Goal: Task Accomplishment & Management: Manage account settings

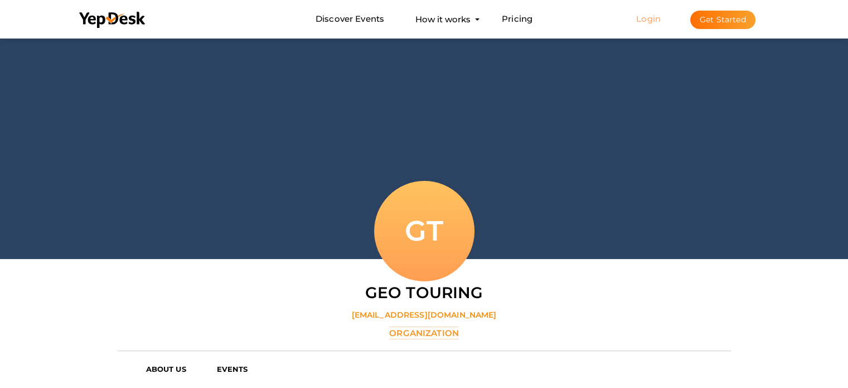
click at [640, 18] on link "Login" at bounding box center [648, 18] width 25 height 11
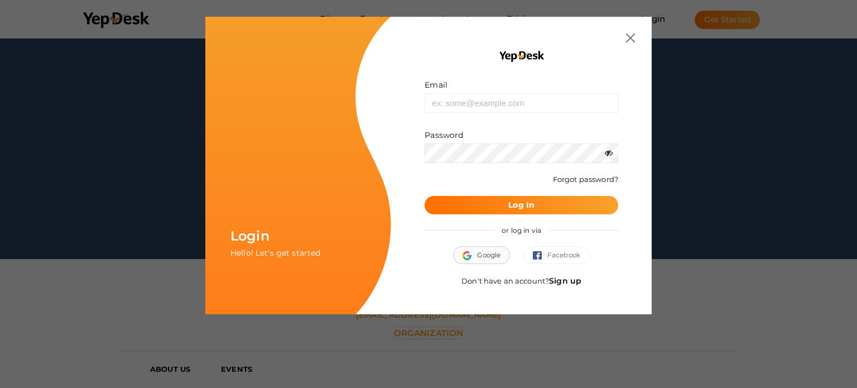
click at [478, 256] on button "Google" at bounding box center [481, 255] width 57 height 18
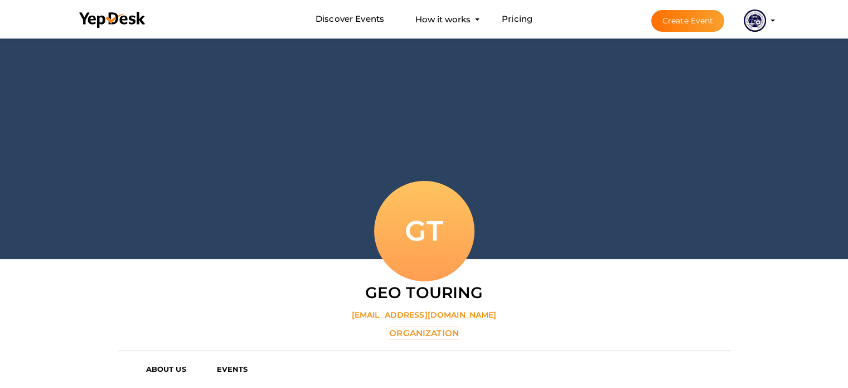
click at [747, 23] on img at bounding box center [755, 20] width 22 height 22
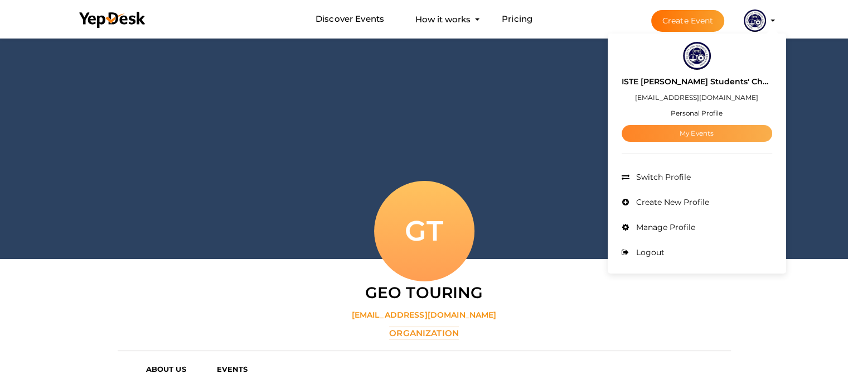
click at [697, 128] on link "My Events" at bounding box center [697, 133] width 151 height 17
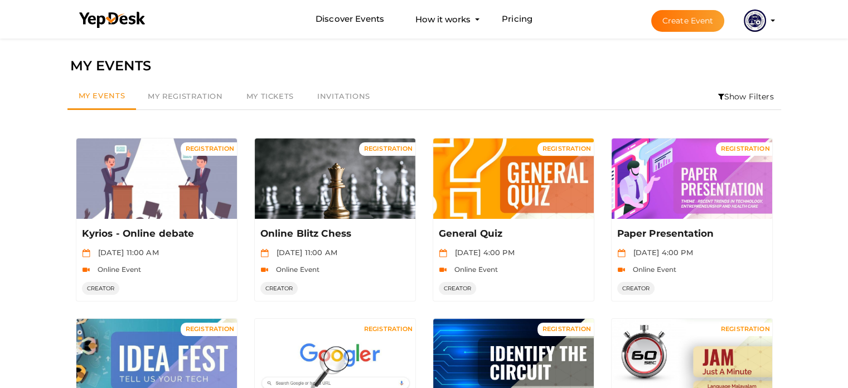
click at [761, 13] on img at bounding box center [755, 20] width 22 height 22
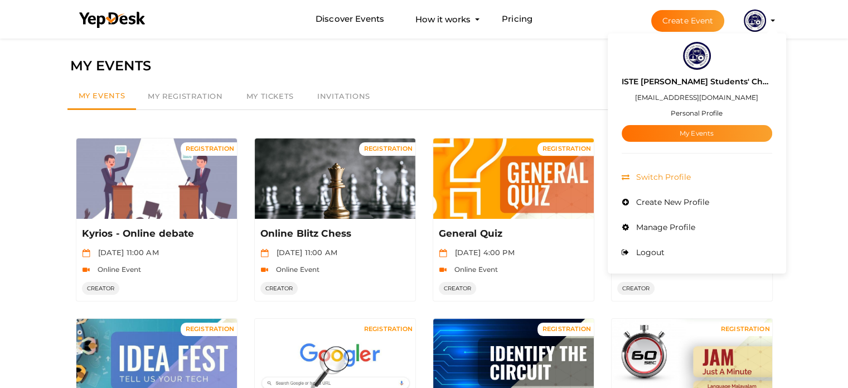
click at [691, 175] on span "Switch Profile" at bounding box center [662, 177] width 57 height 10
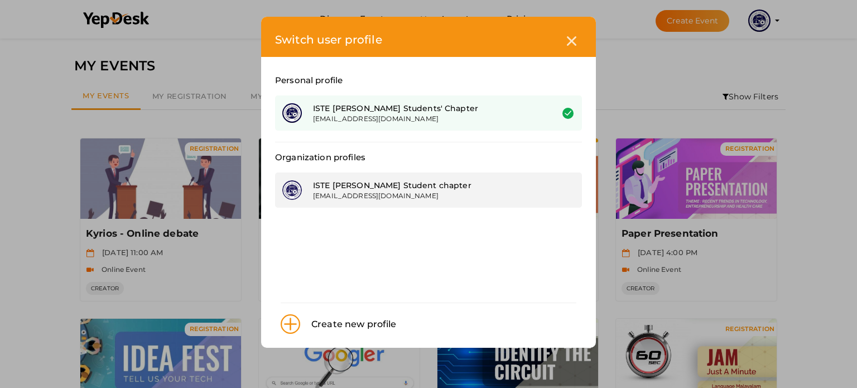
click at [427, 180] on div "ISTE [PERSON_NAME] Student chapter" at bounding box center [424, 185] width 223 height 11
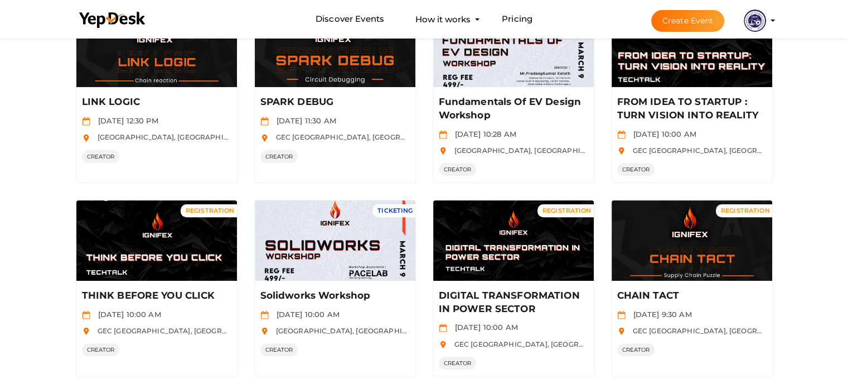
scroll to position [561, 0]
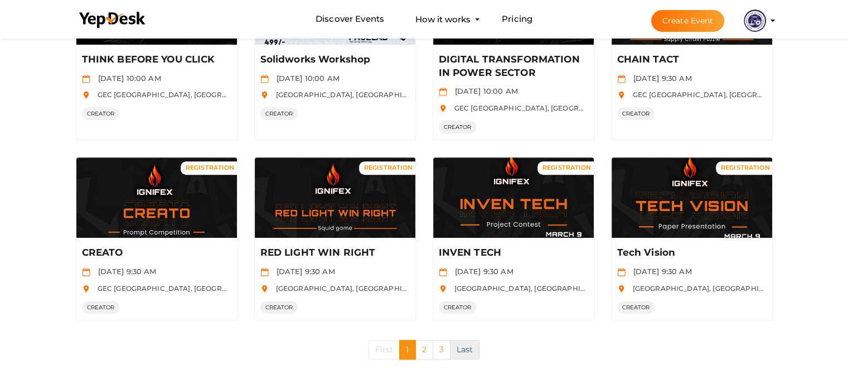
click at [455, 344] on link "Last" at bounding box center [465, 350] width 30 height 20
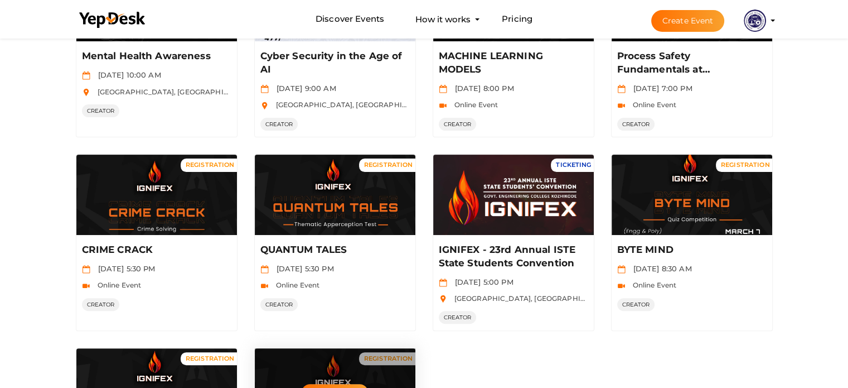
scroll to position [356, 0]
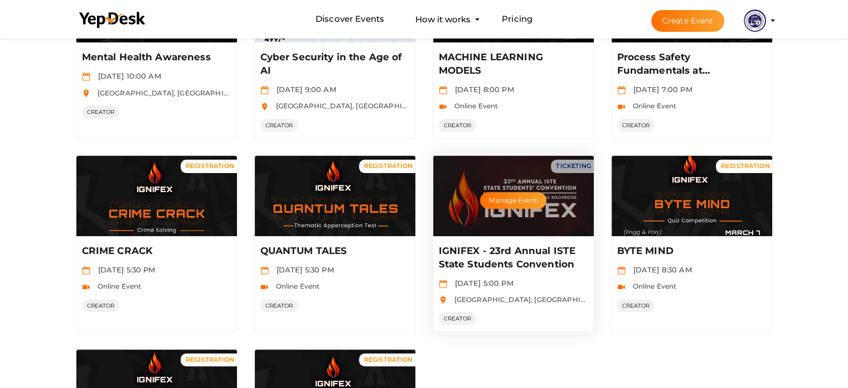
click at [506, 214] on div "Manage Event" at bounding box center [513, 196] width 161 height 80
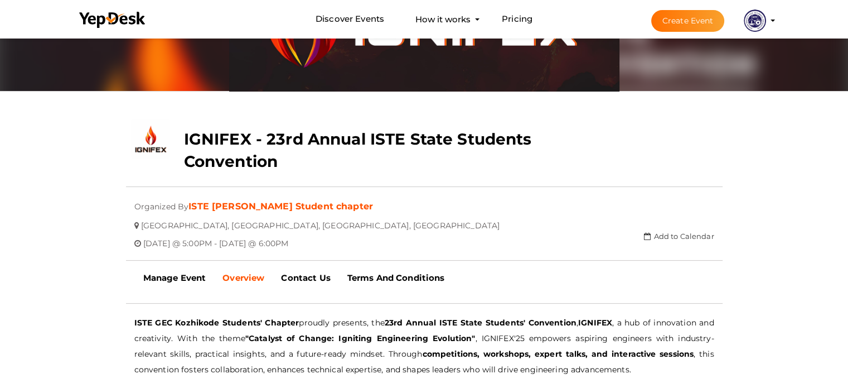
scroll to position [135, 0]
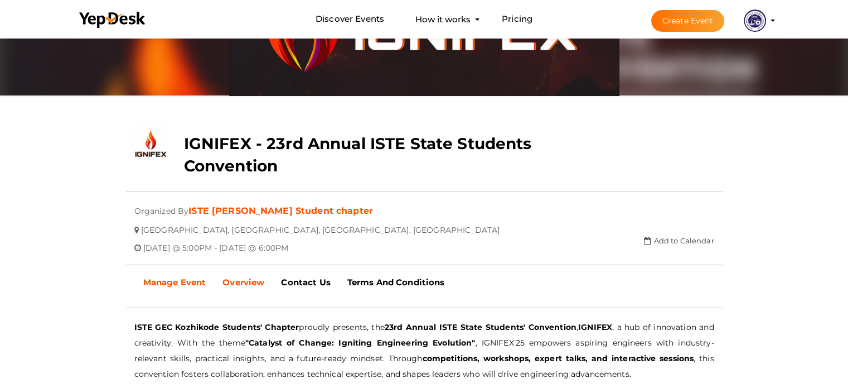
click at [185, 271] on link "Manage Event" at bounding box center [175, 282] width 80 height 28
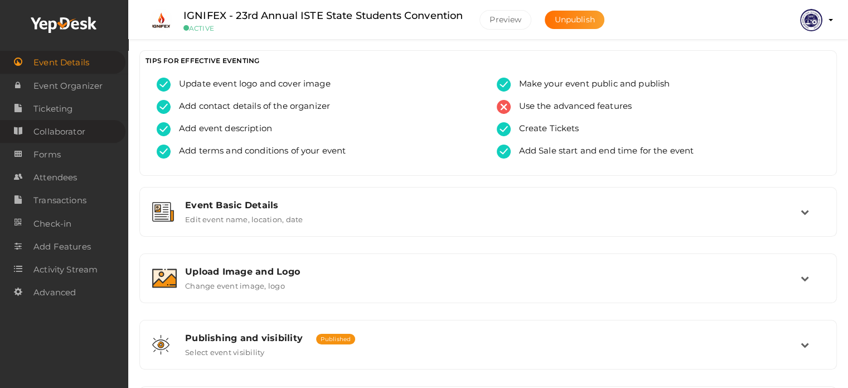
click at [64, 131] on span "Collaborator" at bounding box center [59, 131] width 52 height 22
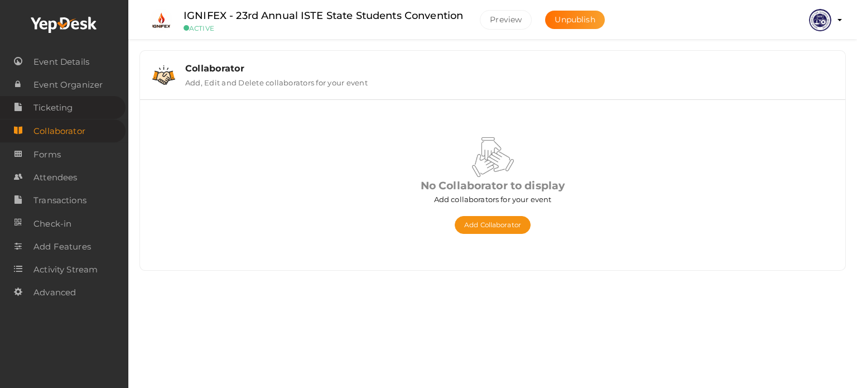
click at [65, 112] on span "Ticketing" at bounding box center [52, 108] width 39 height 22
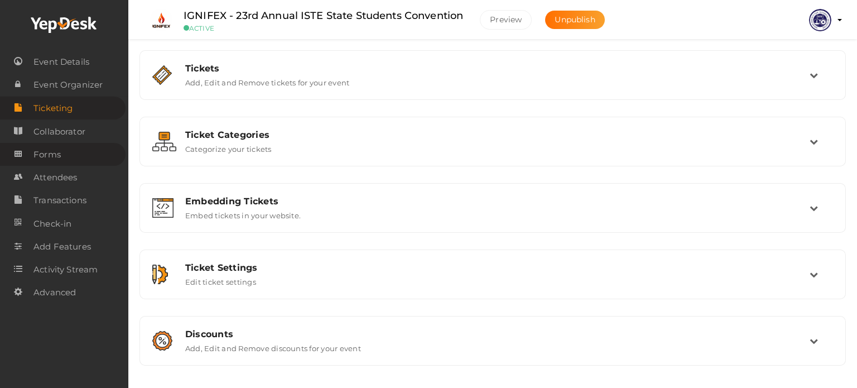
click at [69, 159] on link "Forms" at bounding box center [63, 154] width 126 height 23
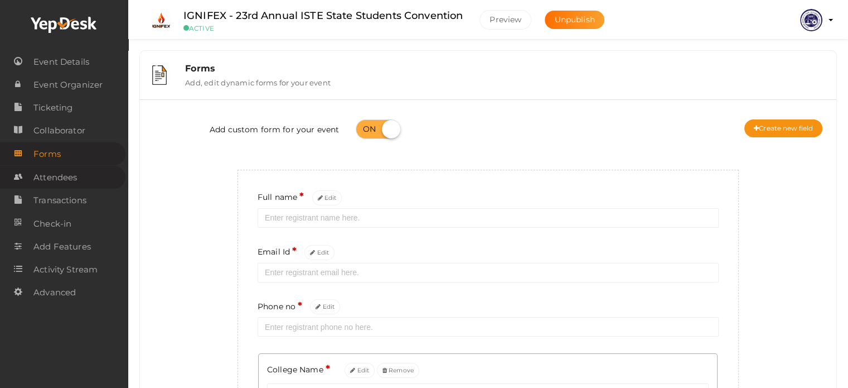
click at [69, 187] on span "Attendees" at bounding box center [55, 177] width 44 height 22
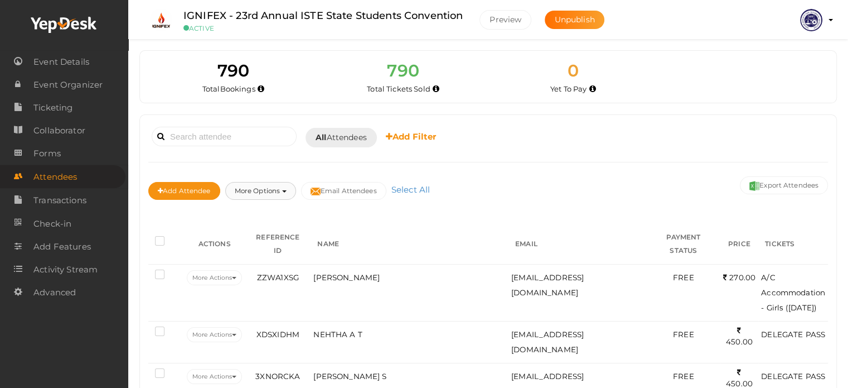
click at [284, 183] on button "More Options" at bounding box center [260, 191] width 71 height 18
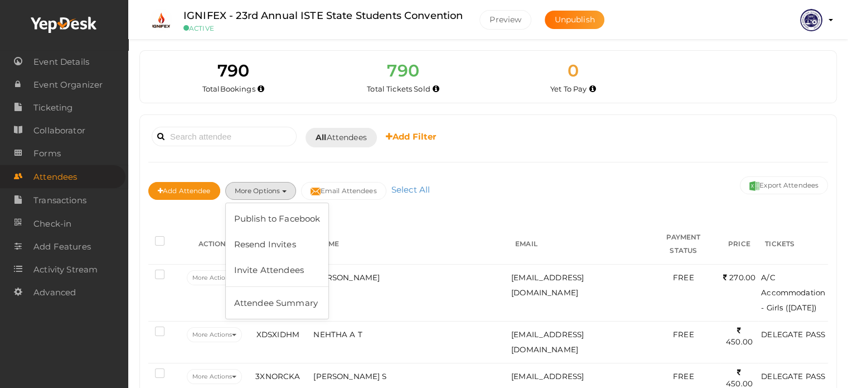
click at [536, 191] on div "Add Attendee More Options Publish to Facebook Resend Invites Invite Attendees A…" at bounding box center [488, 191] width 680 height 37
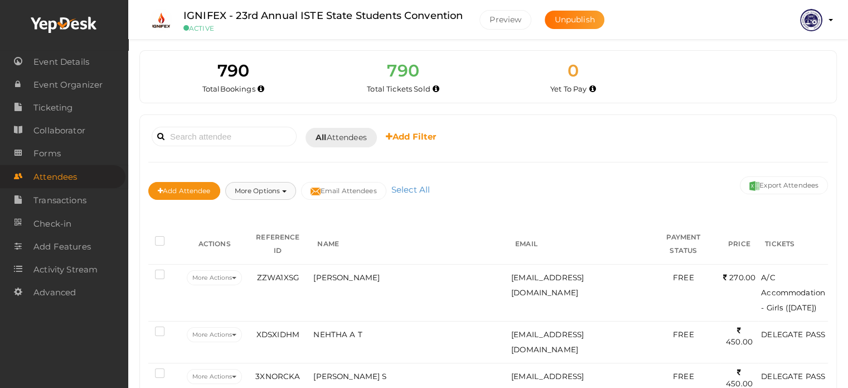
click at [282, 191] on button "More Options" at bounding box center [260, 191] width 71 height 18
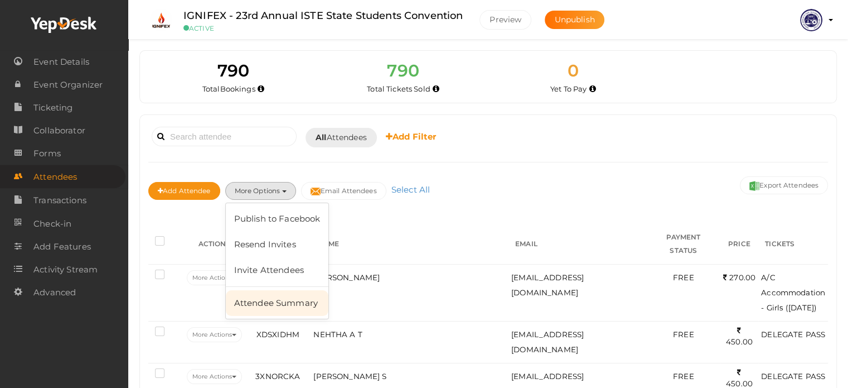
click at [287, 297] on link "Attendee Summary" at bounding box center [277, 303] width 103 height 26
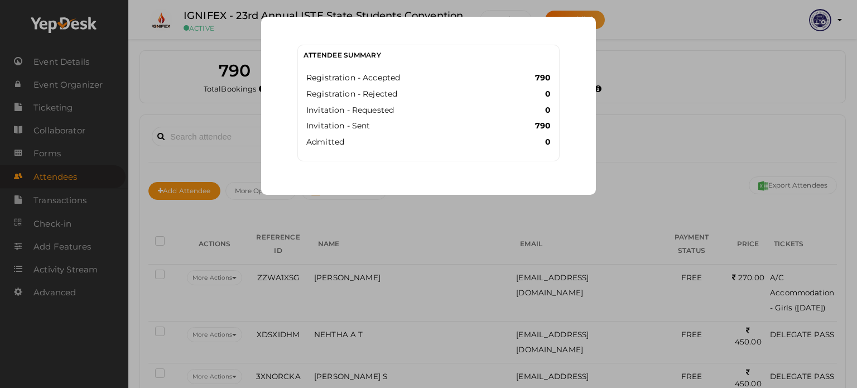
click at [576, 200] on div "Attendee Summary Registration - Accepted 790 Registration - Rejected 0 Invitati…" at bounding box center [428, 194] width 857 height 388
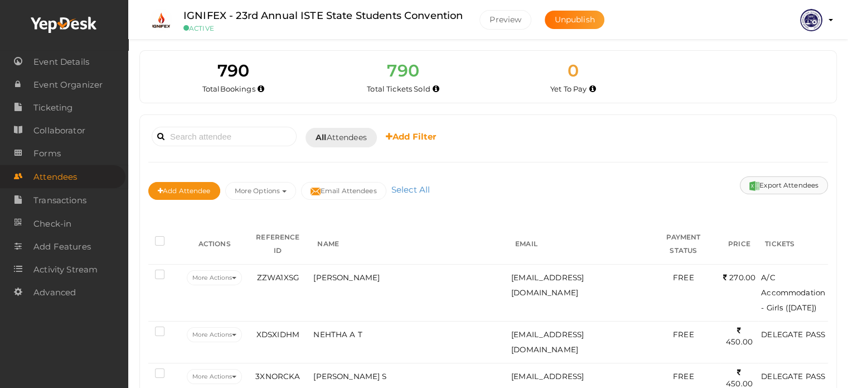
click at [797, 182] on button "Export Attendees" at bounding box center [784, 185] width 88 height 18
click at [401, 129] on div "Booked for [DATE] [DATE] [DATE] This Week Custom Date All Attendees All Yet to …" at bounding box center [488, 136] width 680 height 27
click at [393, 133] on icon at bounding box center [389, 136] width 7 height 8
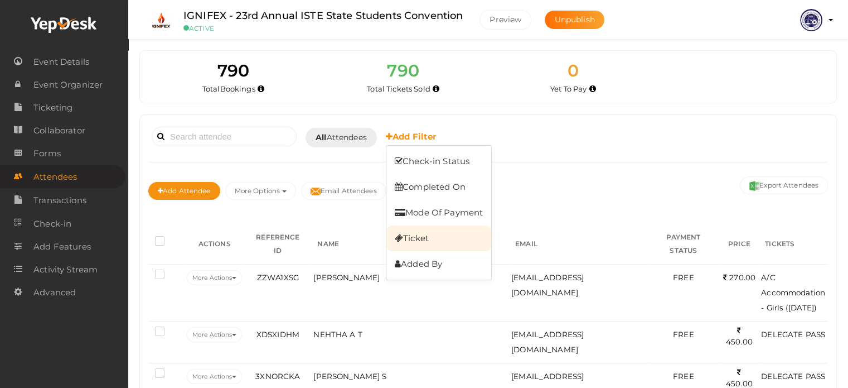
click at [433, 234] on link "Ticket" at bounding box center [439, 238] width 105 height 26
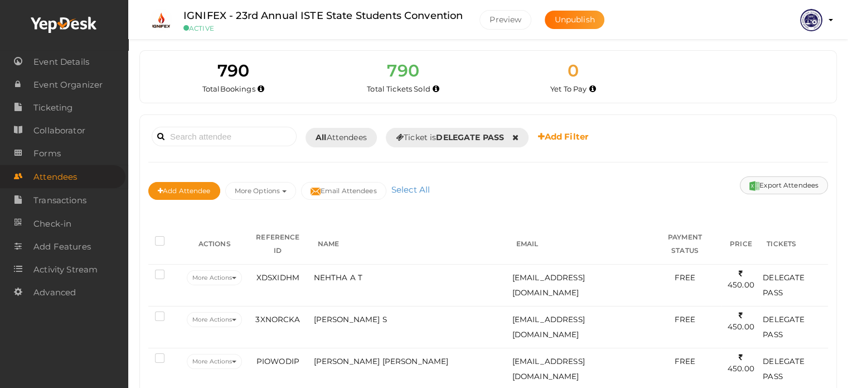
click at [768, 182] on button "Export Attendees" at bounding box center [784, 185] width 88 height 18
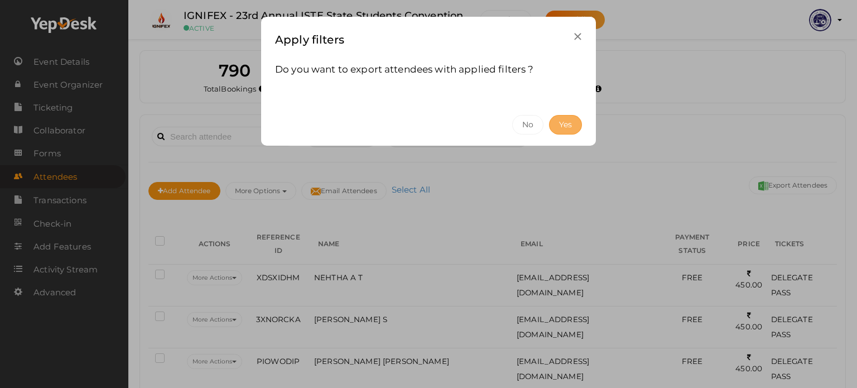
click at [563, 127] on button "Yes" at bounding box center [565, 125] width 33 height 20
